Goal: Find specific page/section: Find specific page/section

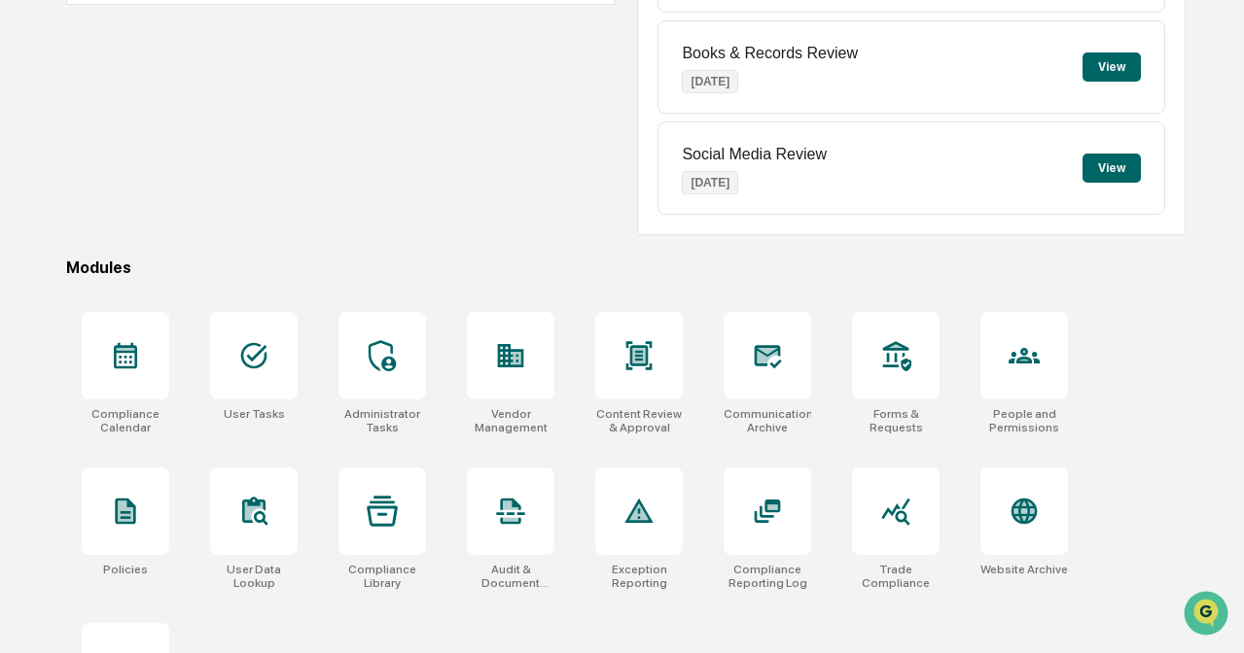
scroll to position [342, 0]
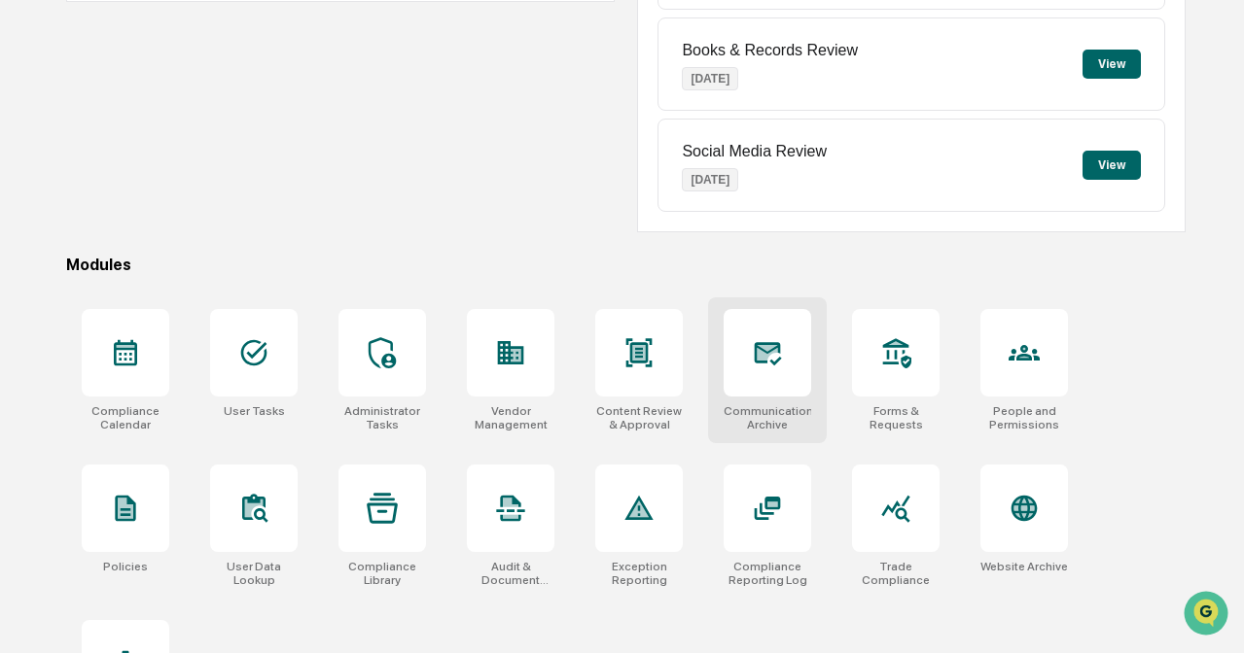
click at [780, 341] on icon at bounding box center [767, 352] width 31 height 31
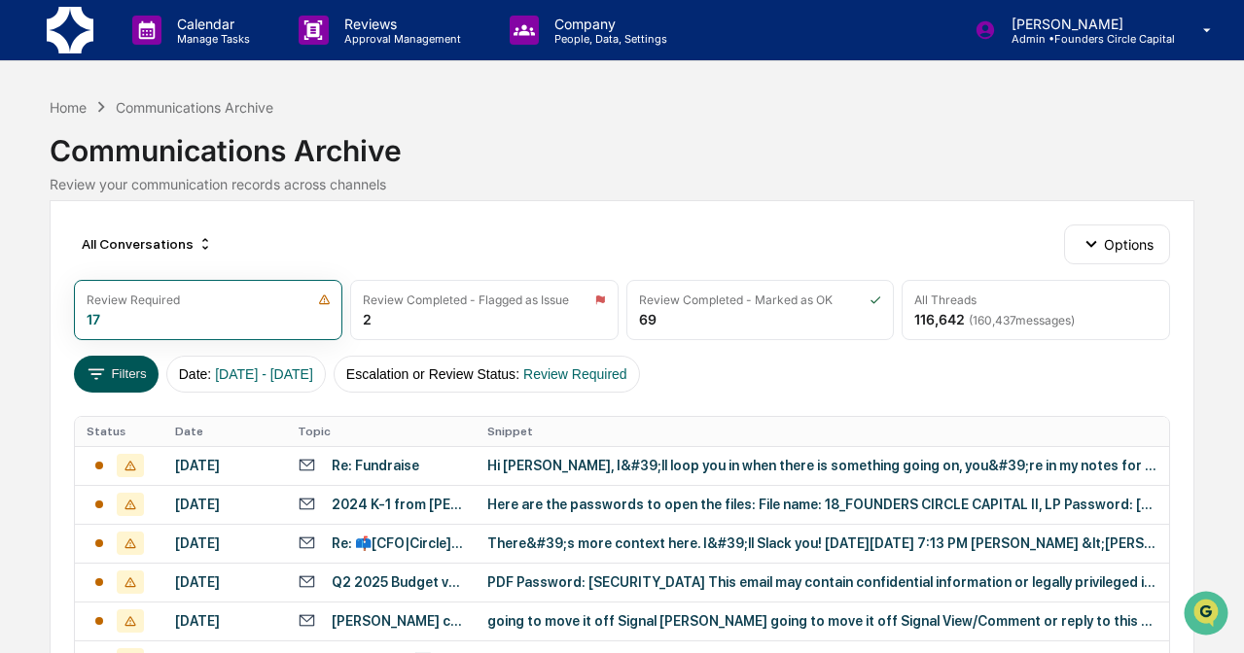
click at [123, 390] on button "Filters" at bounding box center [116, 374] width 85 height 37
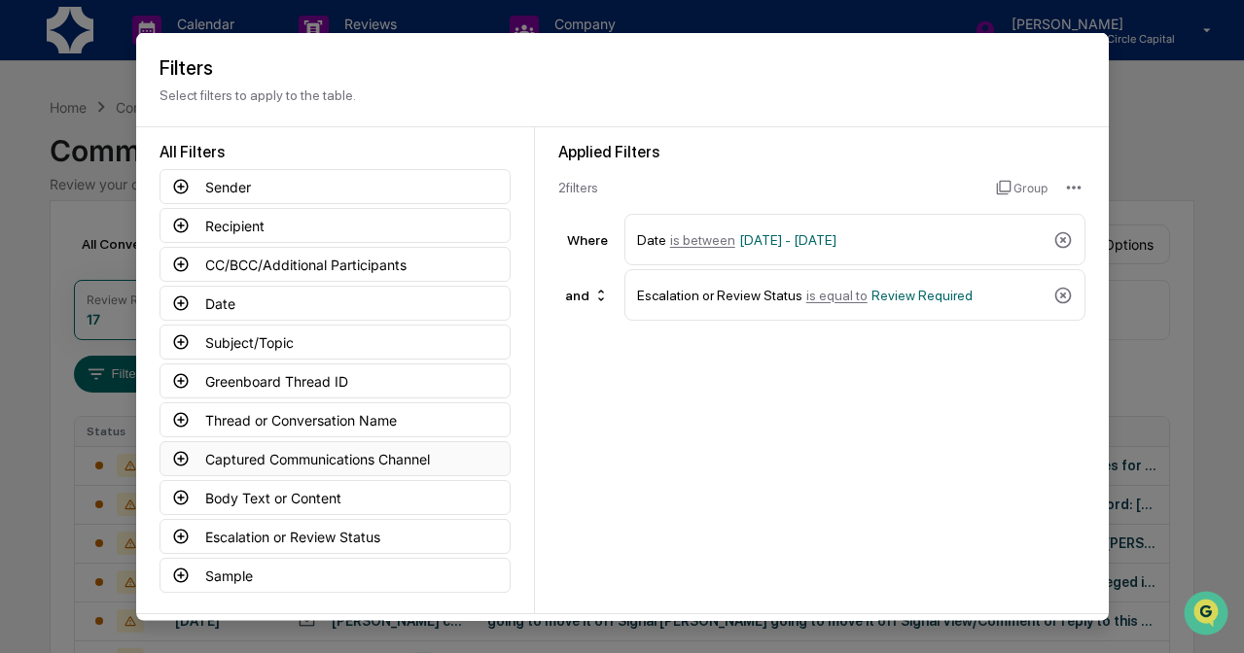
click at [282, 462] on button "Captured Communications Channel" at bounding box center [334, 458] width 351 height 35
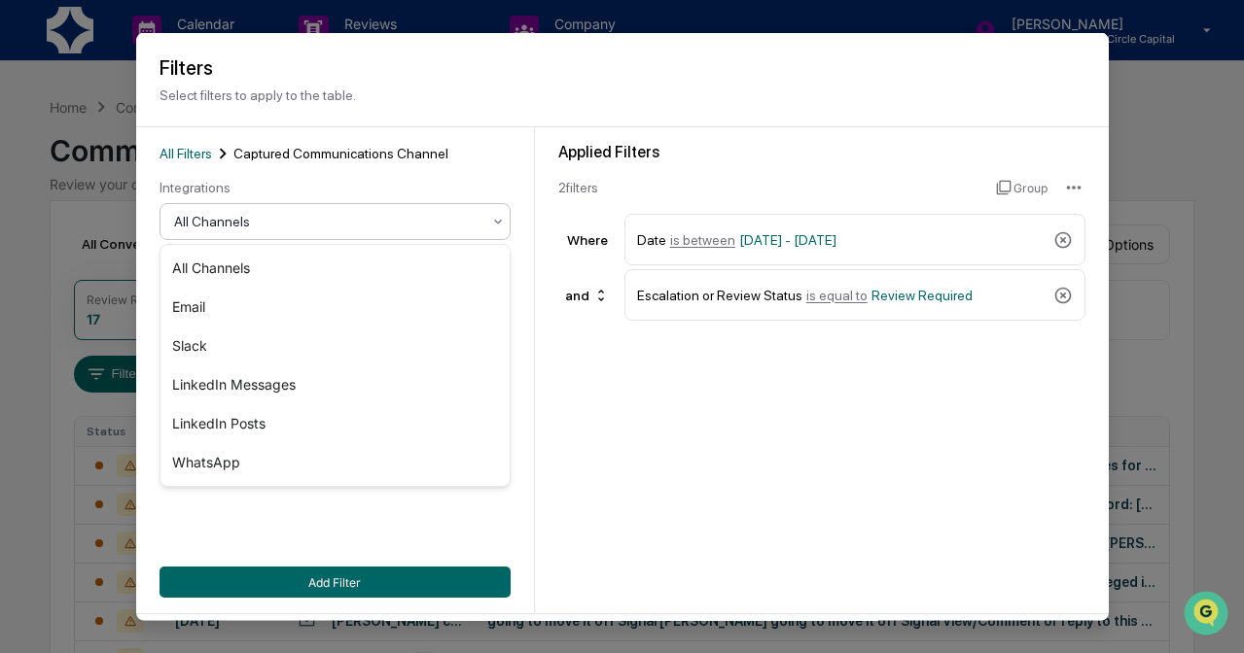
click at [397, 216] on div at bounding box center [327, 221] width 306 height 19
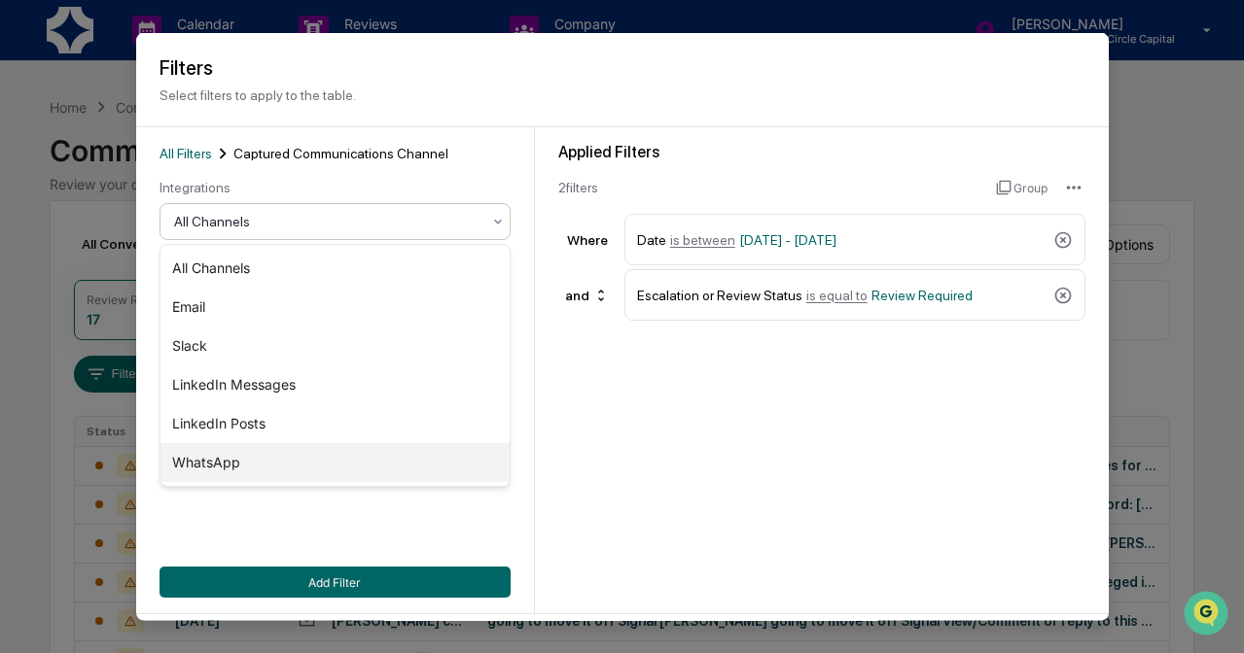
click at [318, 466] on div "WhatsApp" at bounding box center [334, 462] width 349 height 39
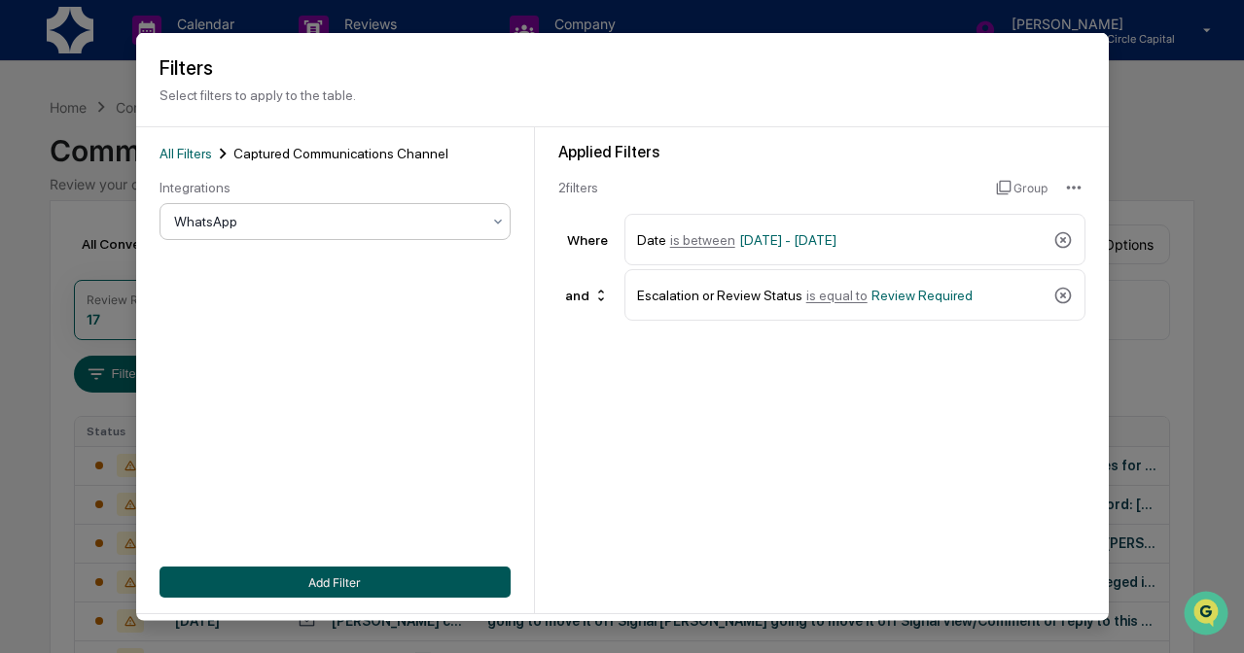
click at [344, 580] on button "Add Filter" at bounding box center [334, 582] width 351 height 31
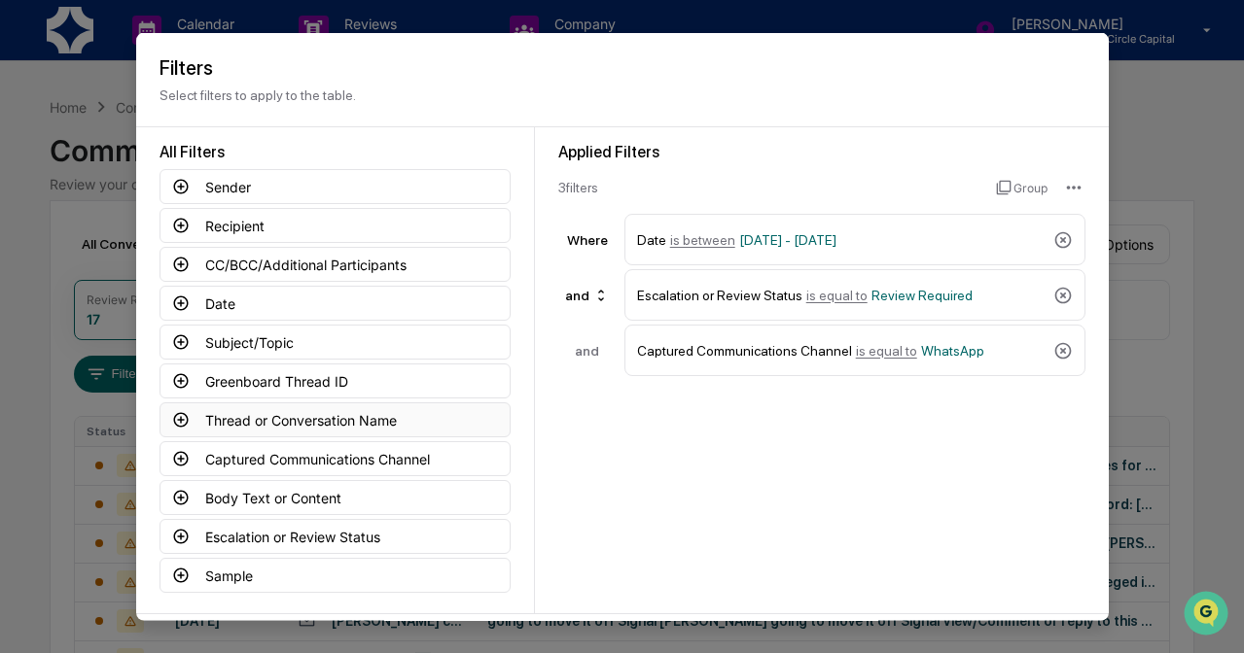
scroll to position [79, 0]
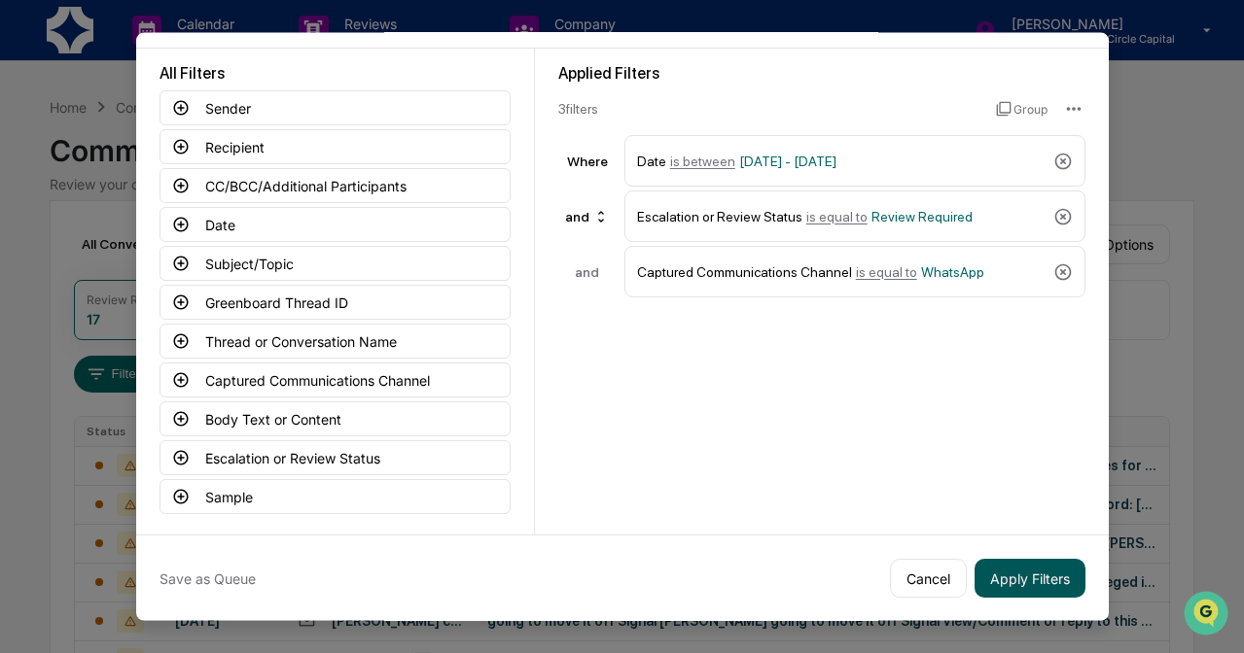
click at [1018, 576] on button "Apply Filters" at bounding box center [1029, 578] width 111 height 39
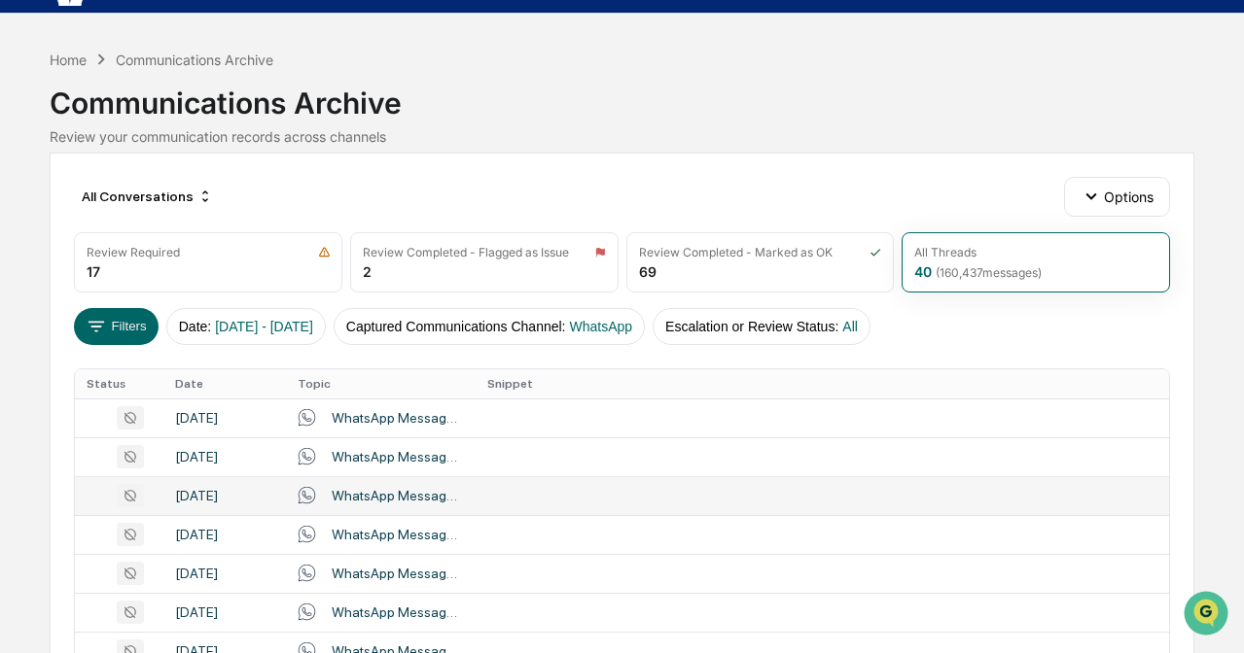
scroll to position [0, 0]
